Goal: Task Accomplishment & Management: Manage account settings

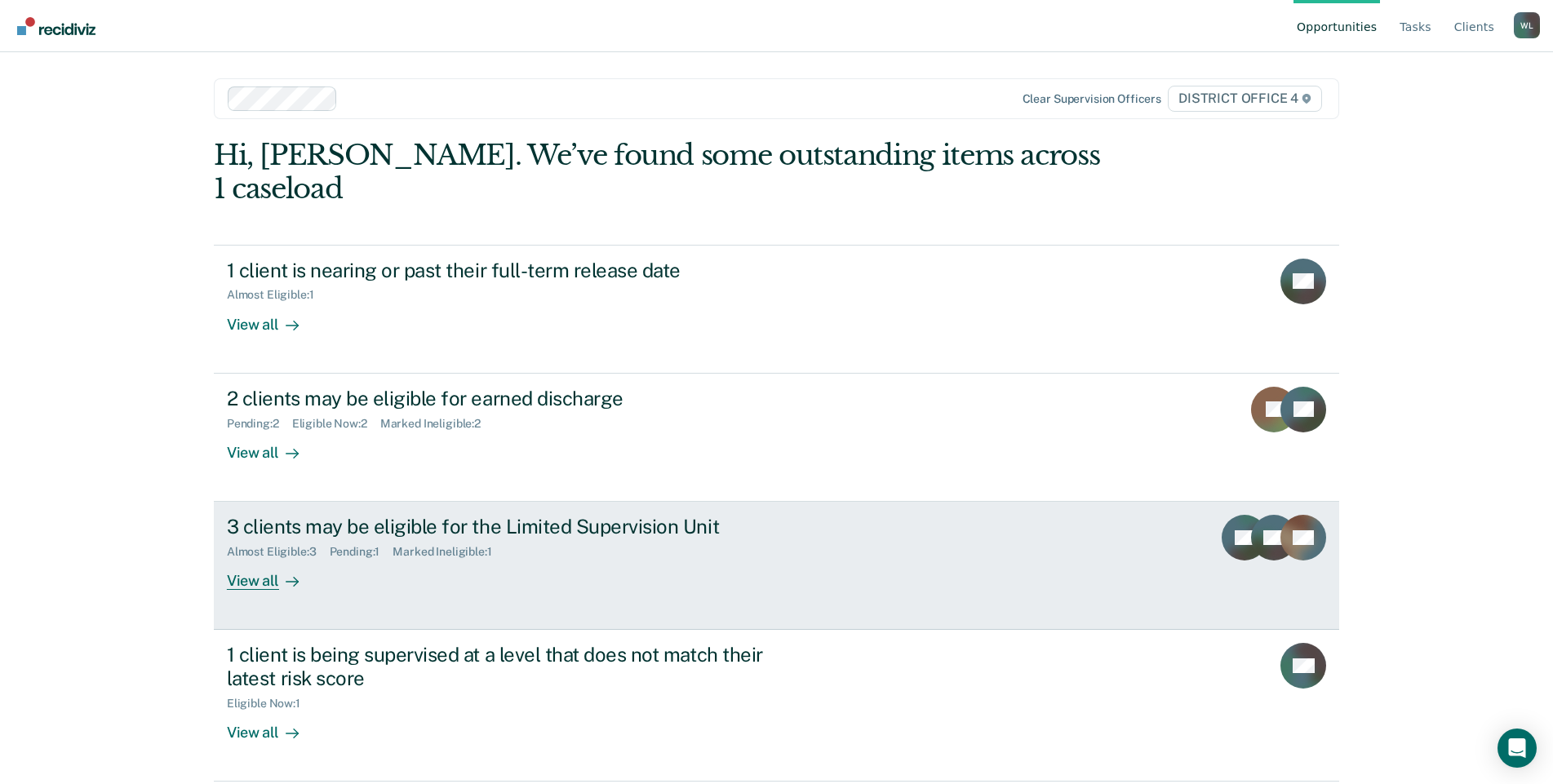
click at [633, 515] on div "3 clients may be eligible for the Limited Supervision Unit" at bounding box center [513, 527] width 573 height 24
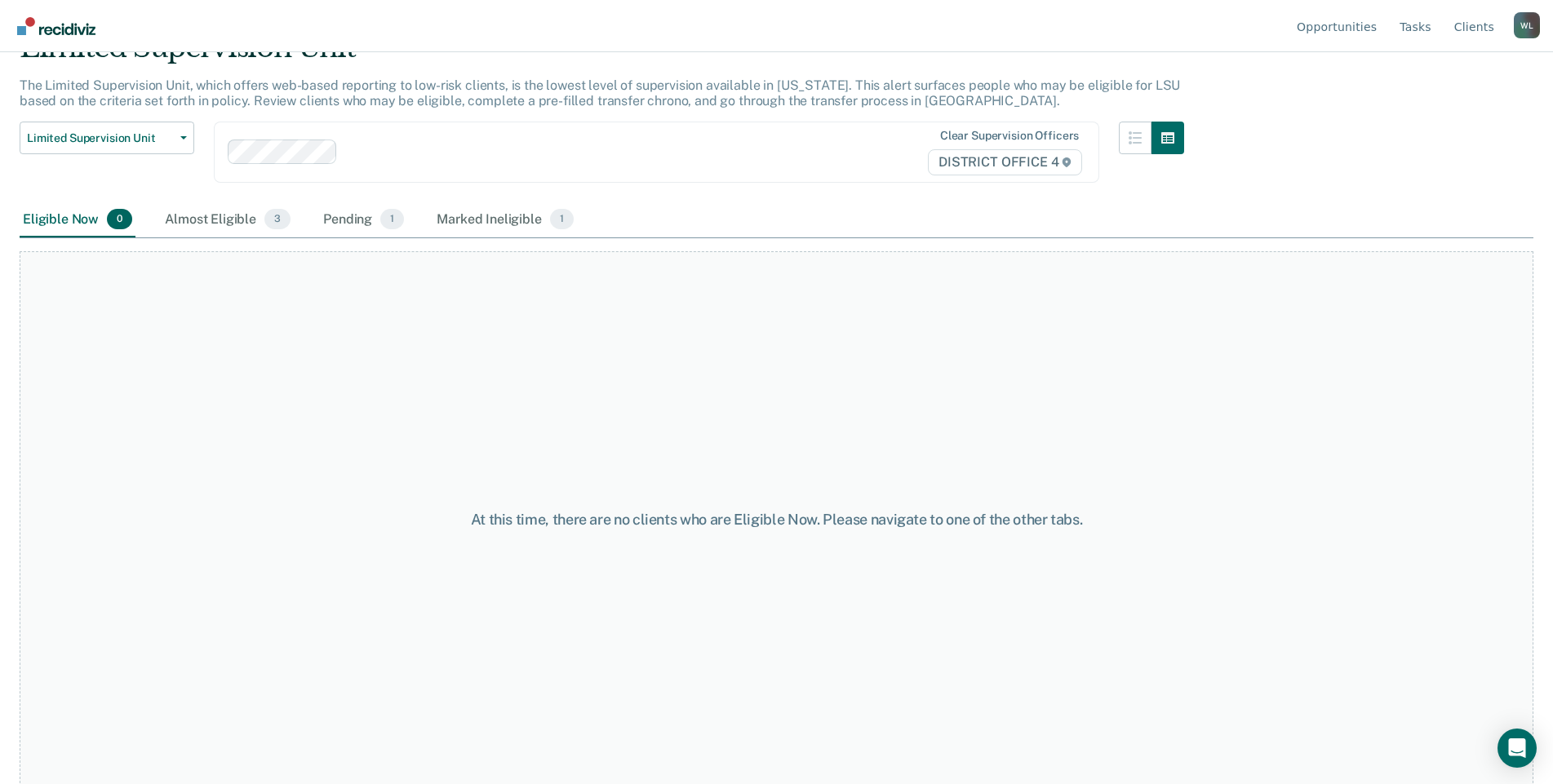
scroll to position [98, 0]
click at [253, 207] on div "Almost Eligible 3" at bounding box center [227, 217] width 133 height 36
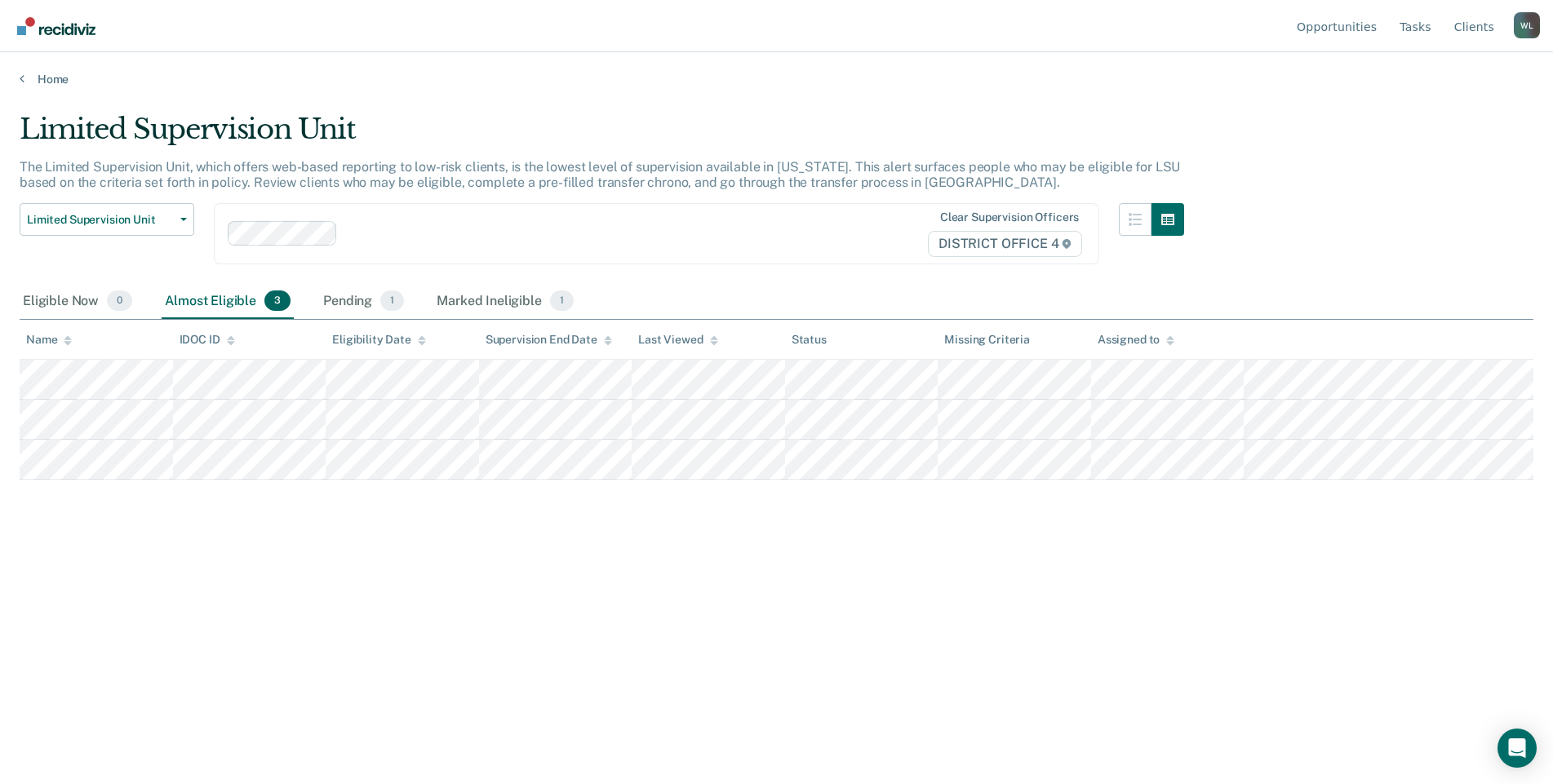
scroll to position [0, 0]
click at [395, 306] on span "1" at bounding box center [393, 301] width 24 height 21
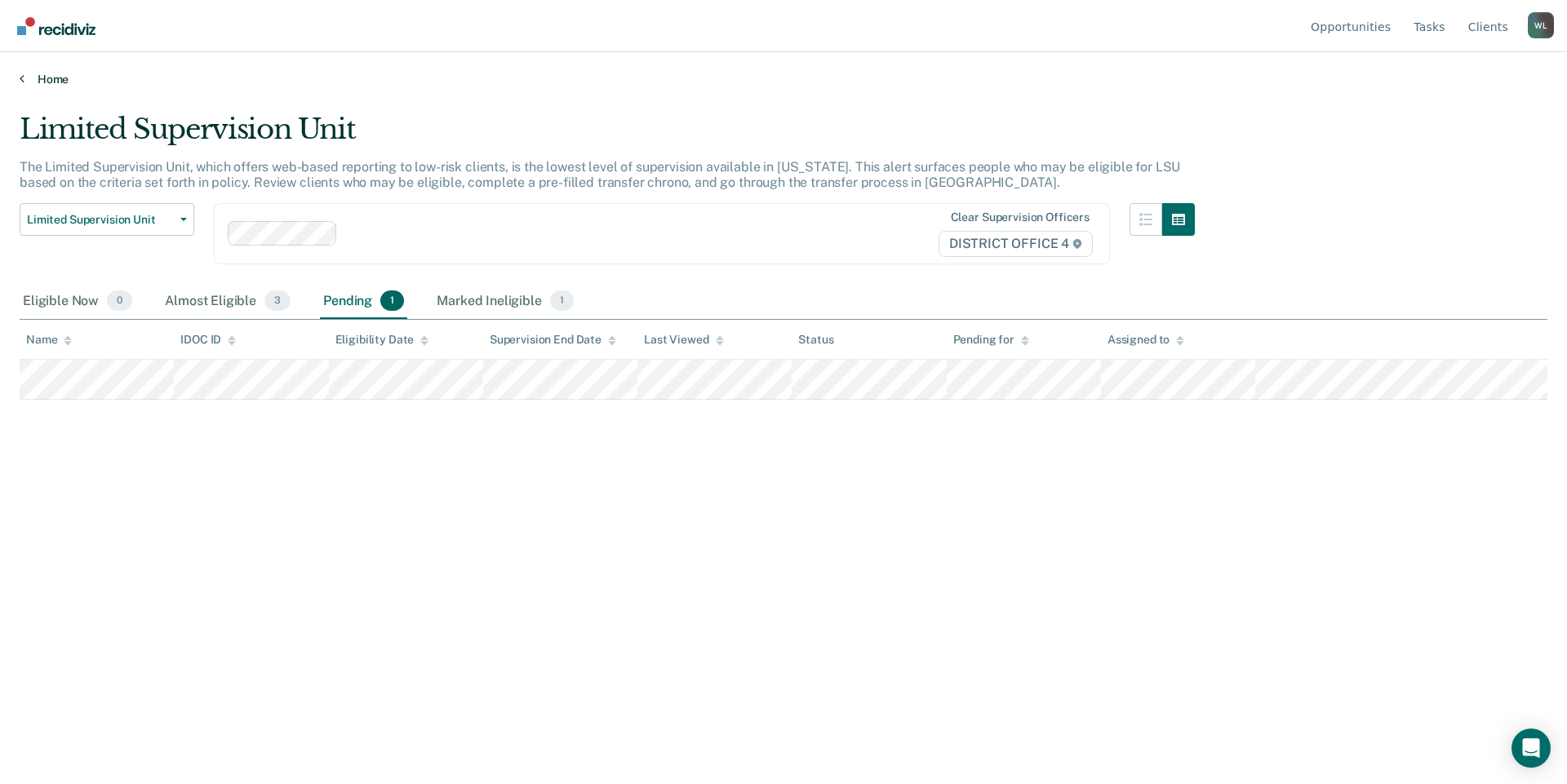
click at [51, 83] on link "Home" at bounding box center [784, 79] width 1528 height 15
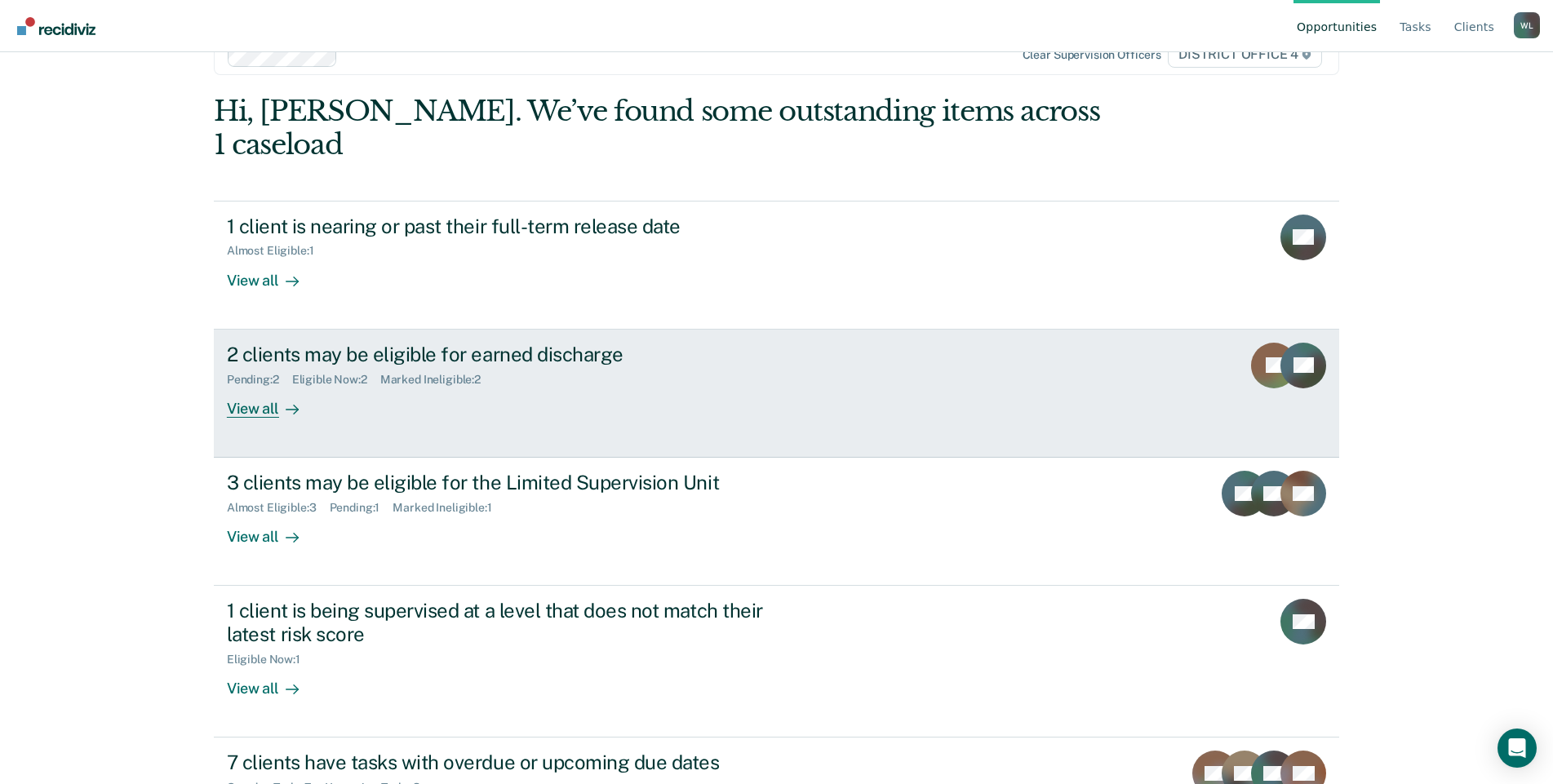
scroll to position [93, 0]
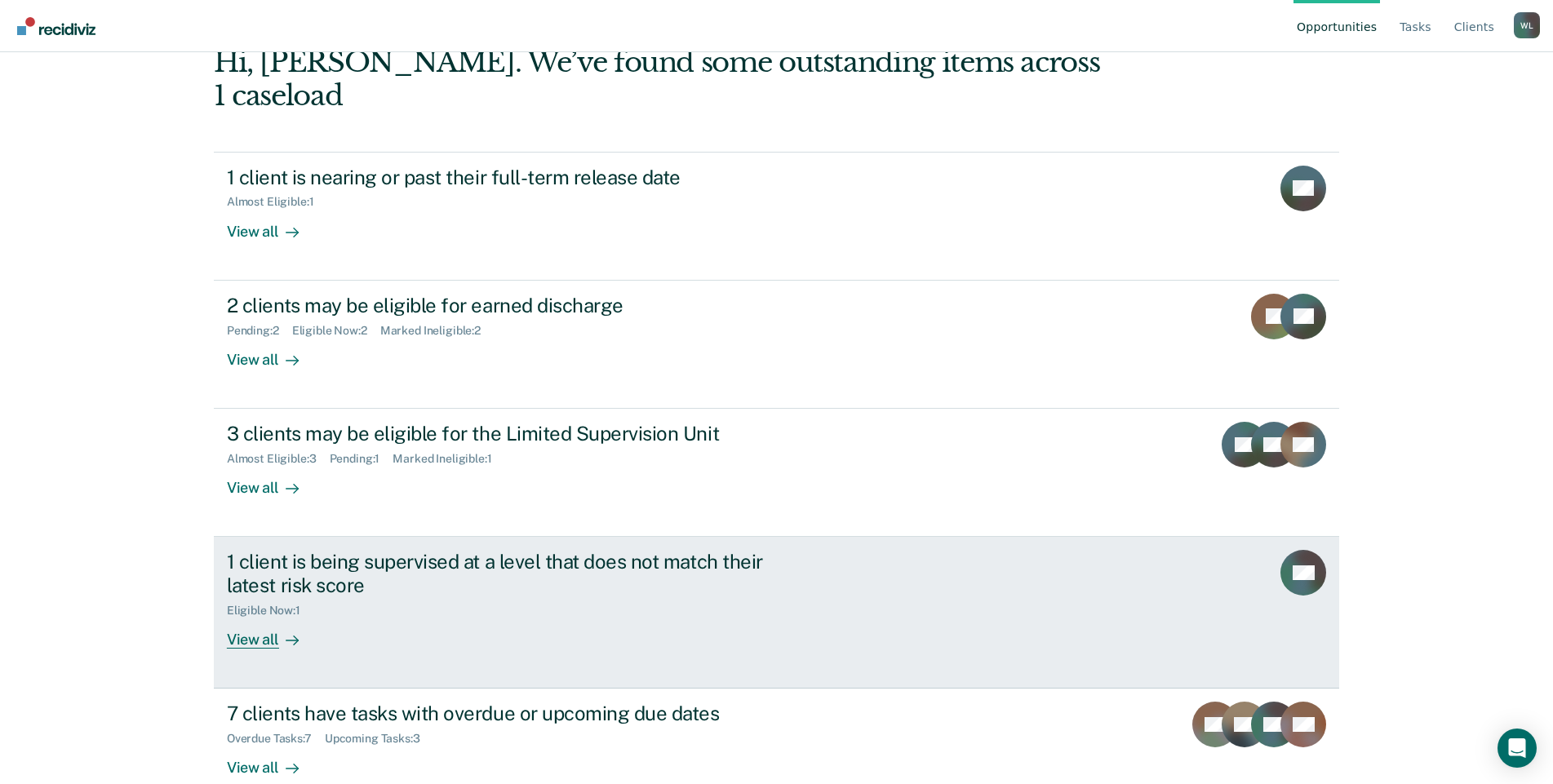
click at [246, 617] on div "View all" at bounding box center [272, 633] width 92 height 32
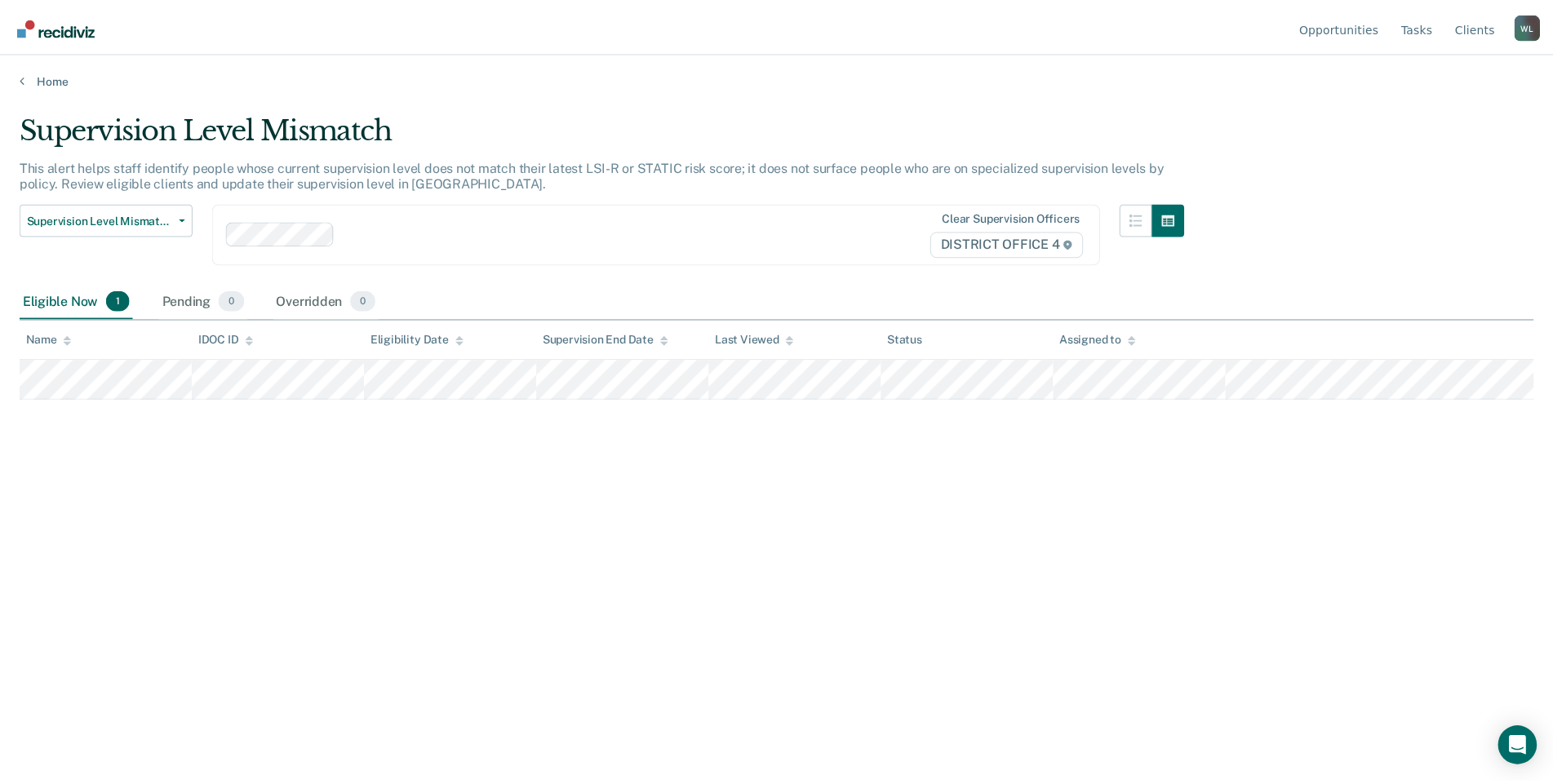
scroll to position [93, 0]
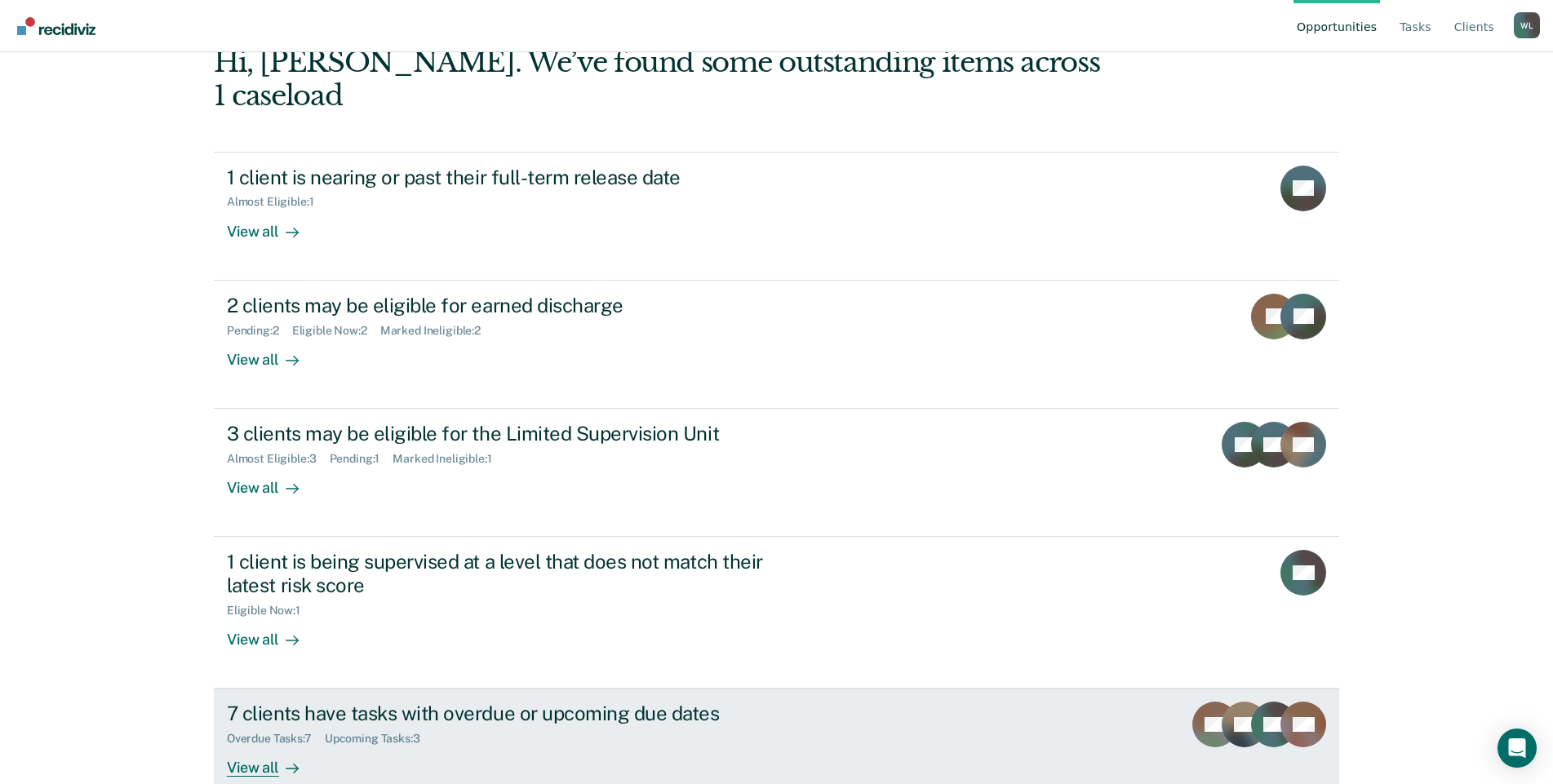
click at [524, 702] on div "7 clients have tasks with overdue or upcoming due dates" at bounding box center [513, 714] width 573 height 24
